Goal: Task Accomplishment & Management: Manage account settings

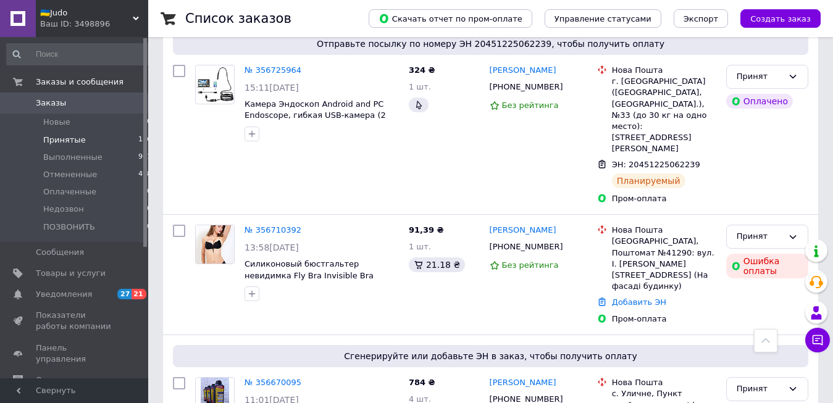
scroll to position [567, 0]
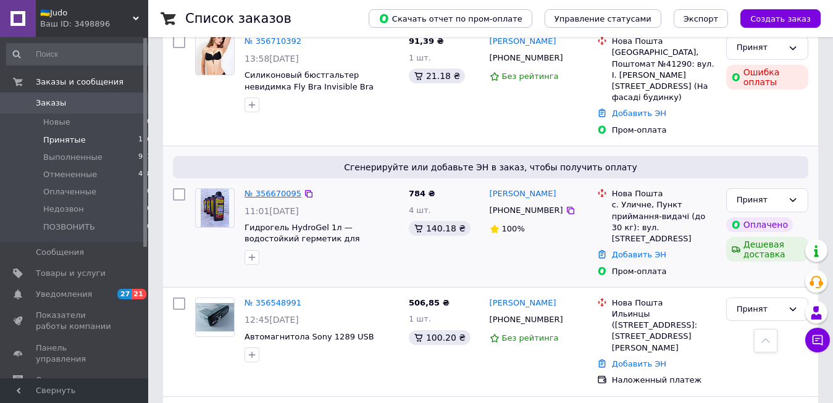
click at [285, 189] on link "№ 356670095" at bounding box center [273, 193] width 57 height 9
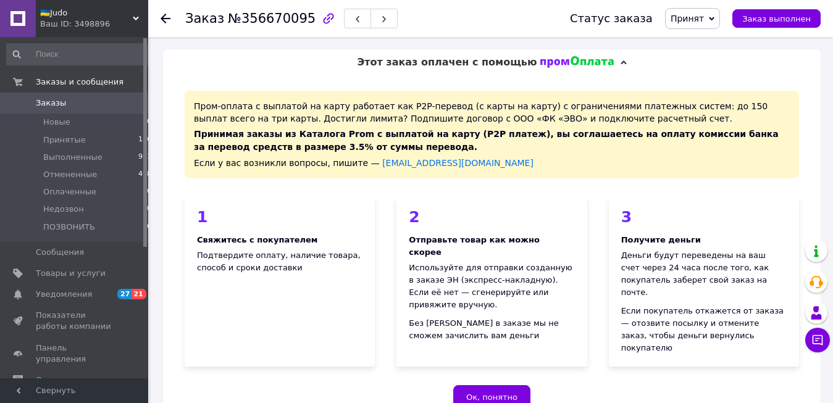
scroll to position [378, 0]
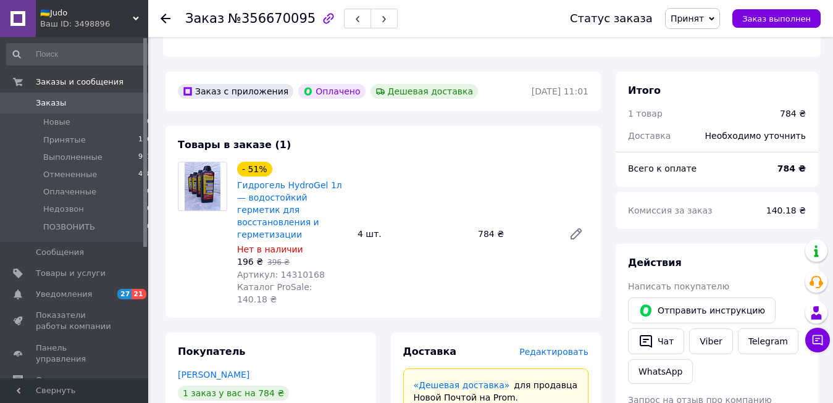
click at [700, 15] on span "Принят" at bounding box center [687, 19] width 33 height 10
click at [708, 62] on li "Отменен" at bounding box center [698, 61] width 65 height 19
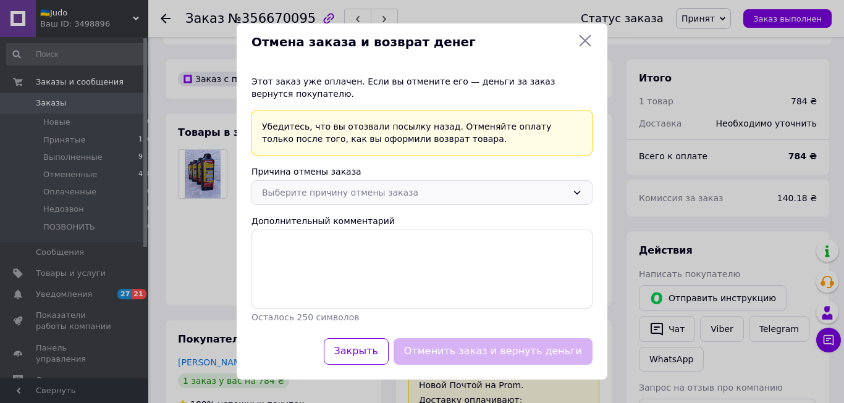
click at [352, 201] on div "Выберите причину отмены заказа" at bounding box center [421, 192] width 341 height 25
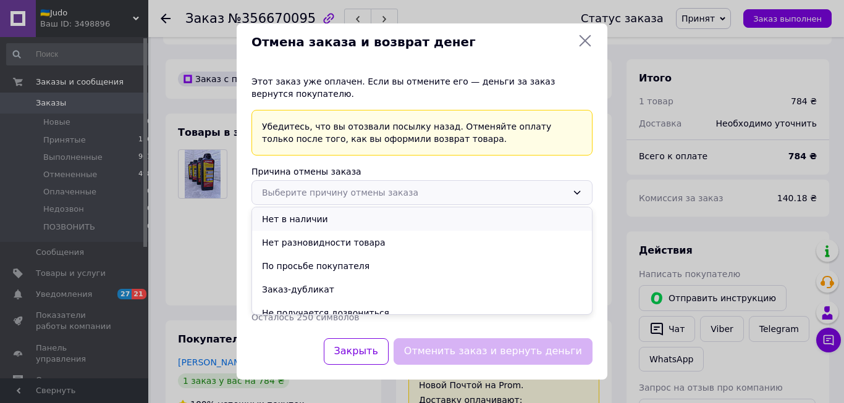
click at [348, 215] on li "Нет в наличии" at bounding box center [422, 218] width 340 height 23
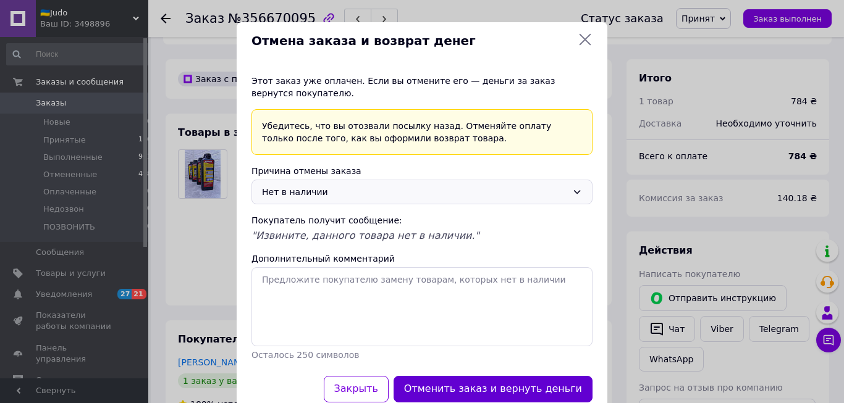
click at [455, 388] on button "Отменить заказ и вернуть деньги" at bounding box center [492, 389] width 199 height 27
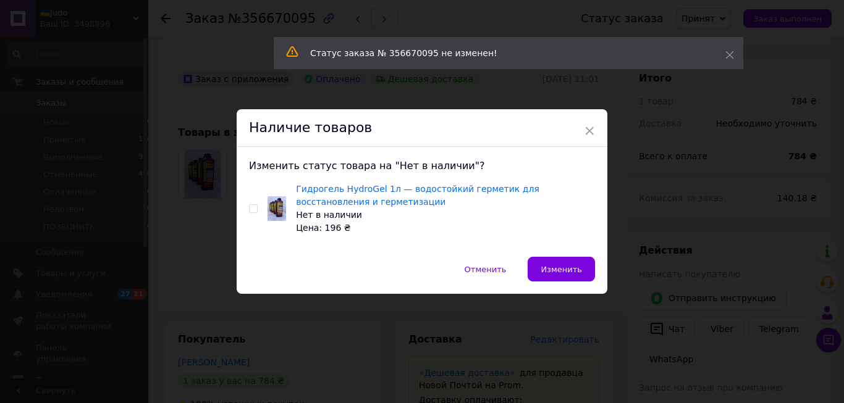
click at [249, 211] on input "checkbox" at bounding box center [253, 209] width 8 height 8
checkbox input "true"
click at [547, 273] on span "Изменить" at bounding box center [560, 269] width 41 height 9
